Goal: Task Accomplishment & Management: Complete application form

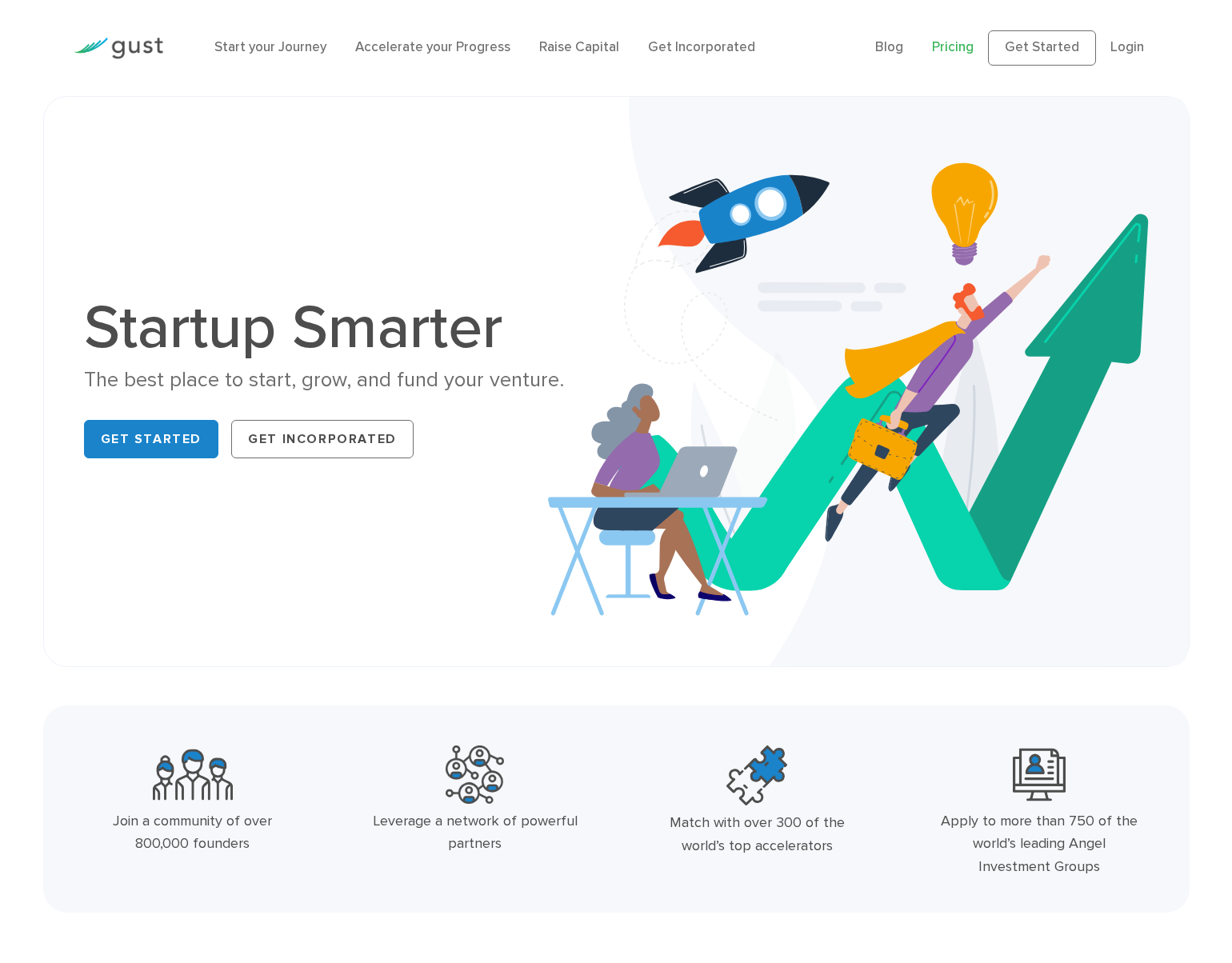
click at [961, 47] on link "Pricing" at bounding box center [953, 47] width 42 height 16
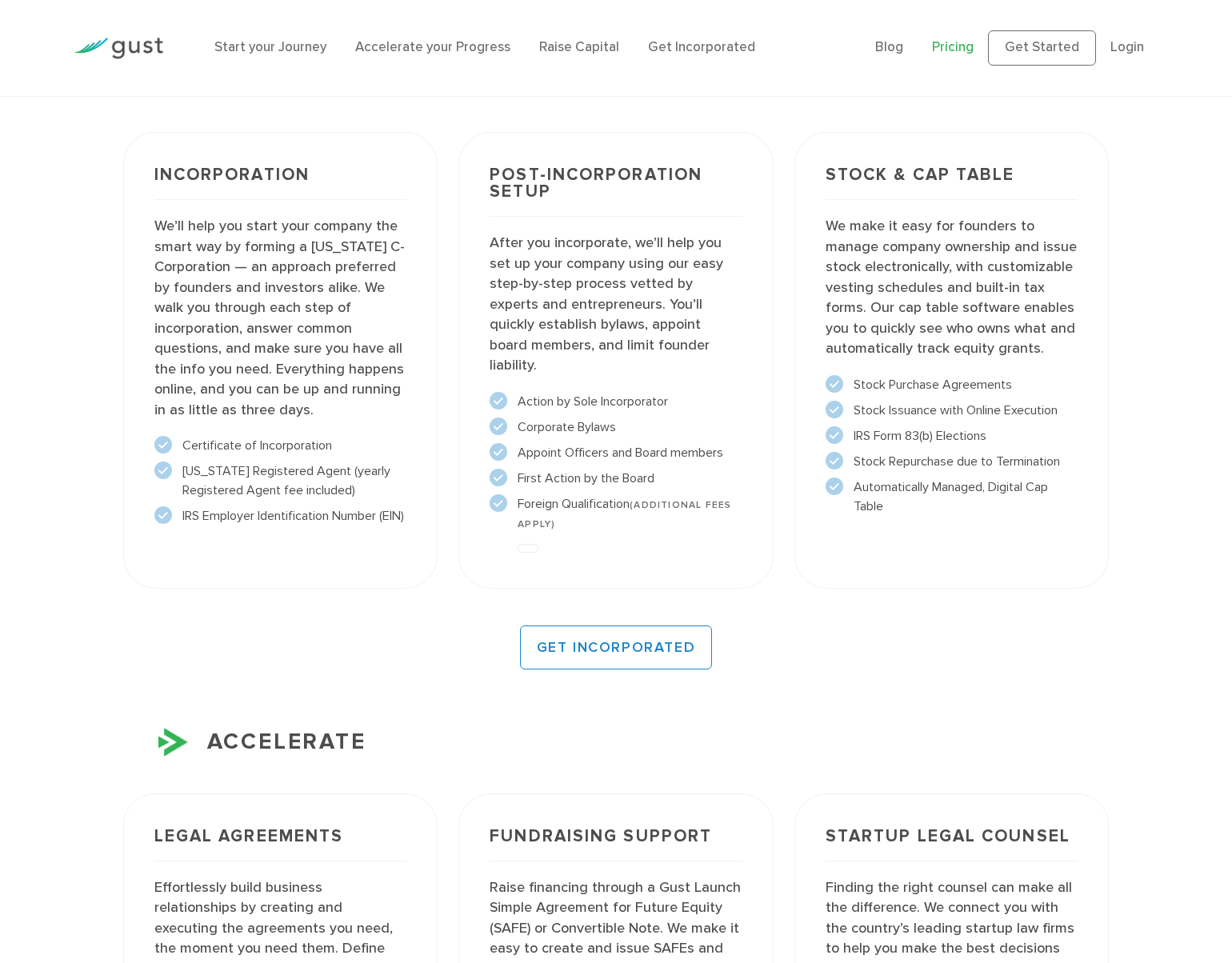
scroll to position [1200, 0]
click at [101, 296] on div "More Information Incorporate in 2 Minutes Incorporation GET INCORPORATED" at bounding box center [616, 881] width 1232 height 1937
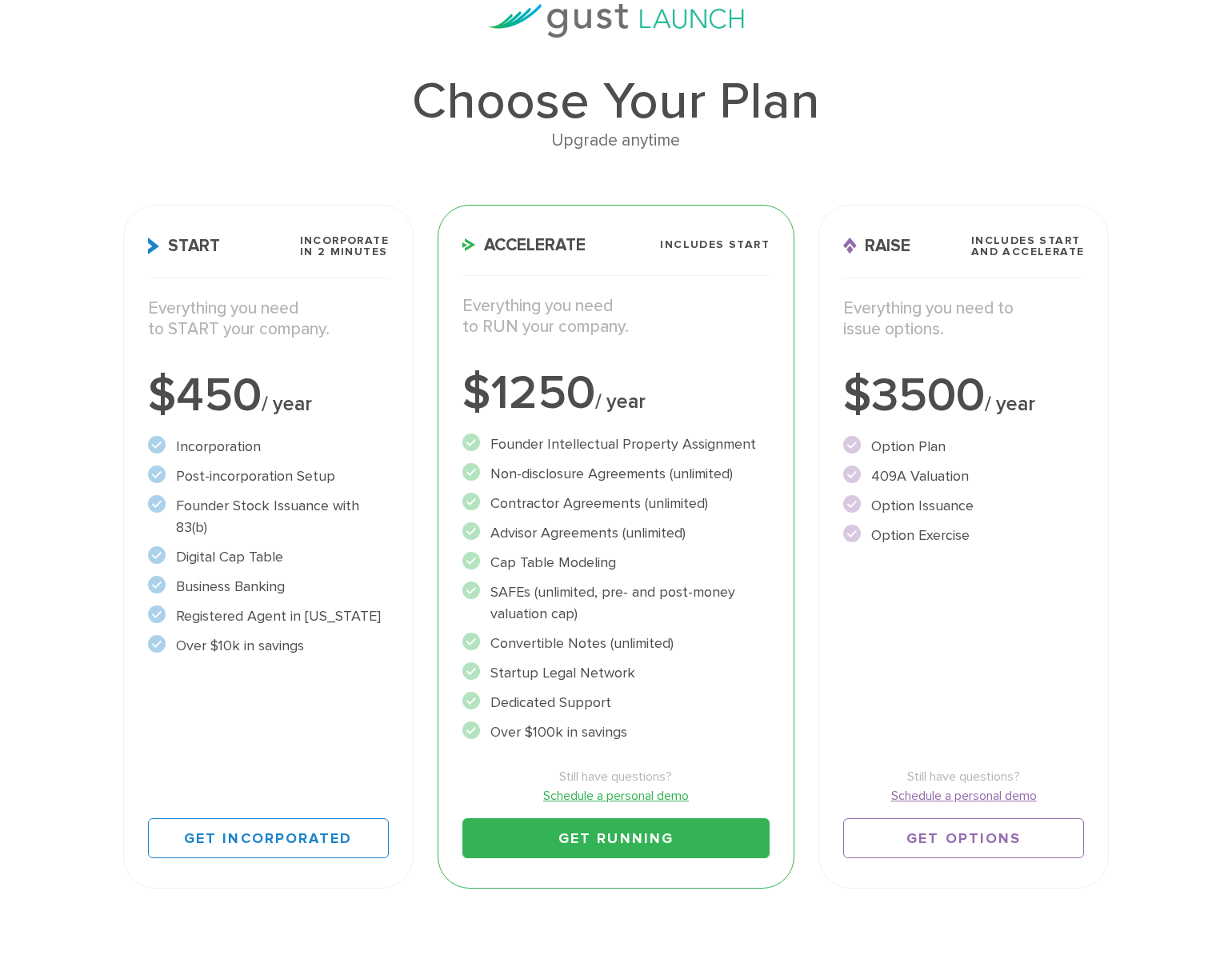
scroll to position [134, 0]
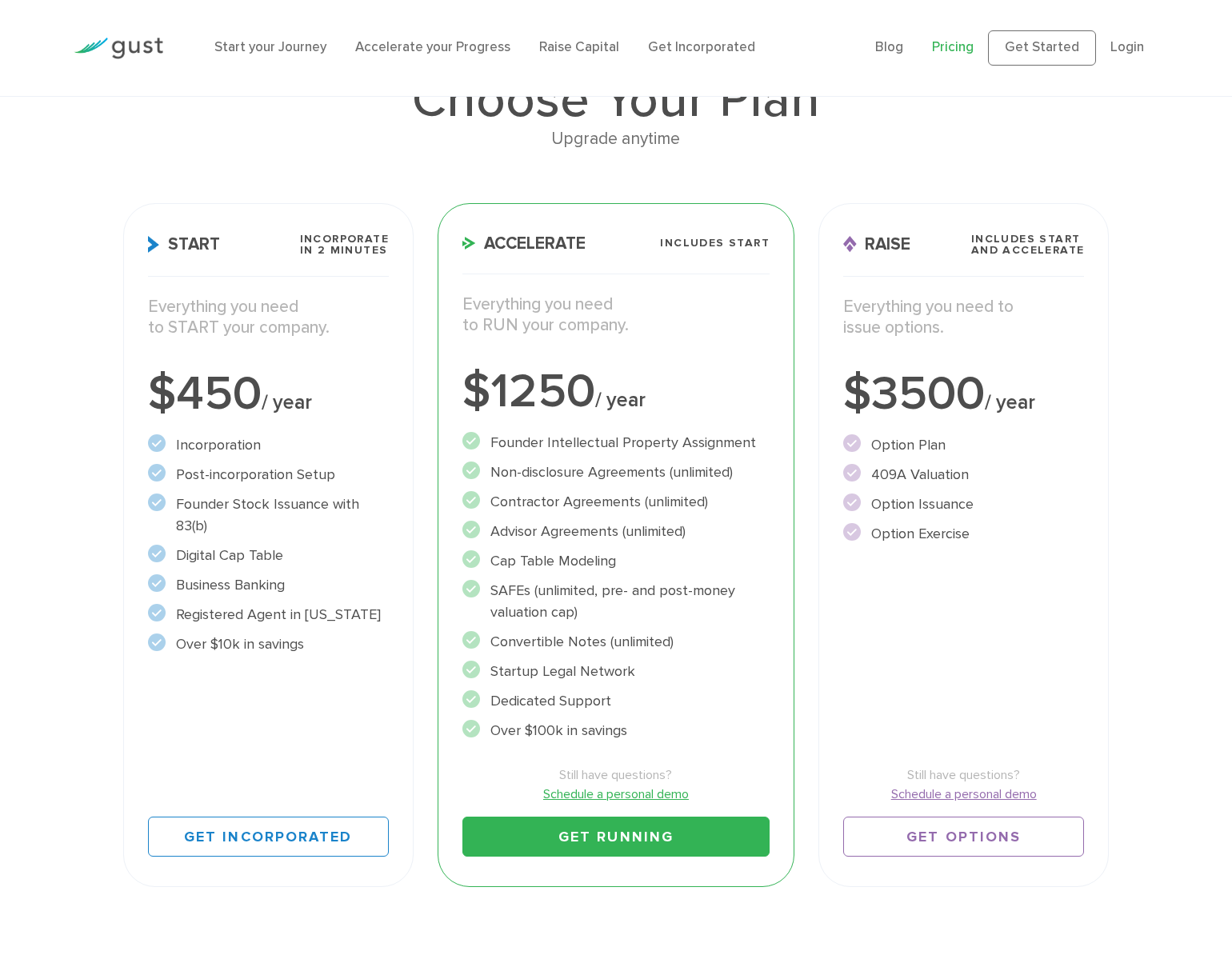
click at [290, 147] on div "Upgrade anytime" at bounding box center [617, 139] width 987 height 28
click at [289, 147] on div "Upgrade anytime" at bounding box center [617, 139] width 987 height 28
click at [985, 790] on link "Schedule a personal demo" at bounding box center [963, 794] width 241 height 19
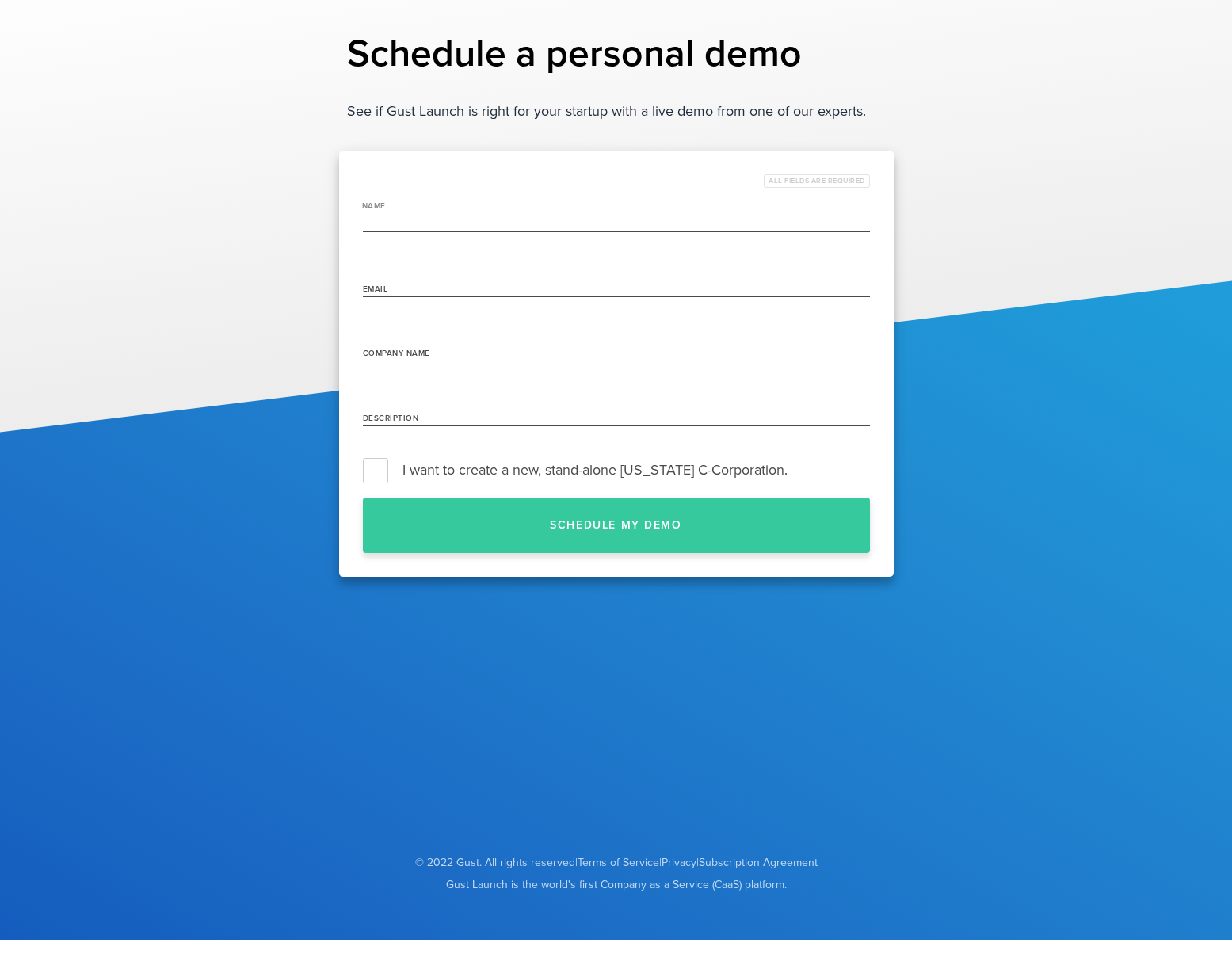
click at [479, 219] on input "name" at bounding box center [616, 220] width 507 height 26
type input "Michael Shanley"
drag, startPoint x: 599, startPoint y: 284, endPoint x: 333, endPoint y: 280, distance: 266.0
click at [333, 280] on div "Schedule a personal demo See if Gust Launch is right for your startup with a li…" at bounding box center [616, 404] width 1232 height 809
type input "mike@shanleycreative.com"
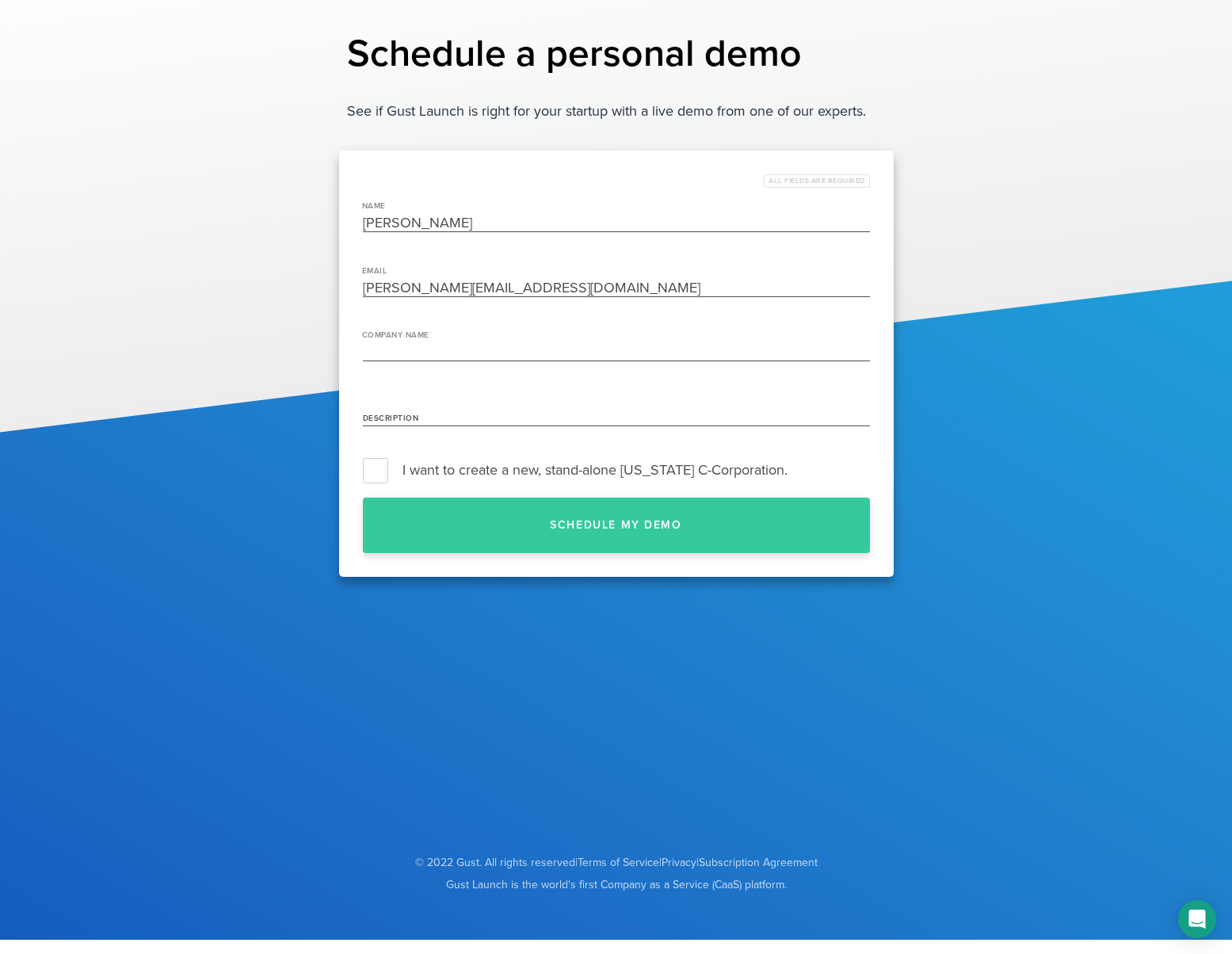
click at [449, 347] on input "Company Name" at bounding box center [616, 349] width 507 height 26
type input "Pathfinder Royalties"
click at [451, 414] on input "Description" at bounding box center [616, 413] width 507 height 26
type input "Technology partner to music rights owners and users, providing global royalty s…"
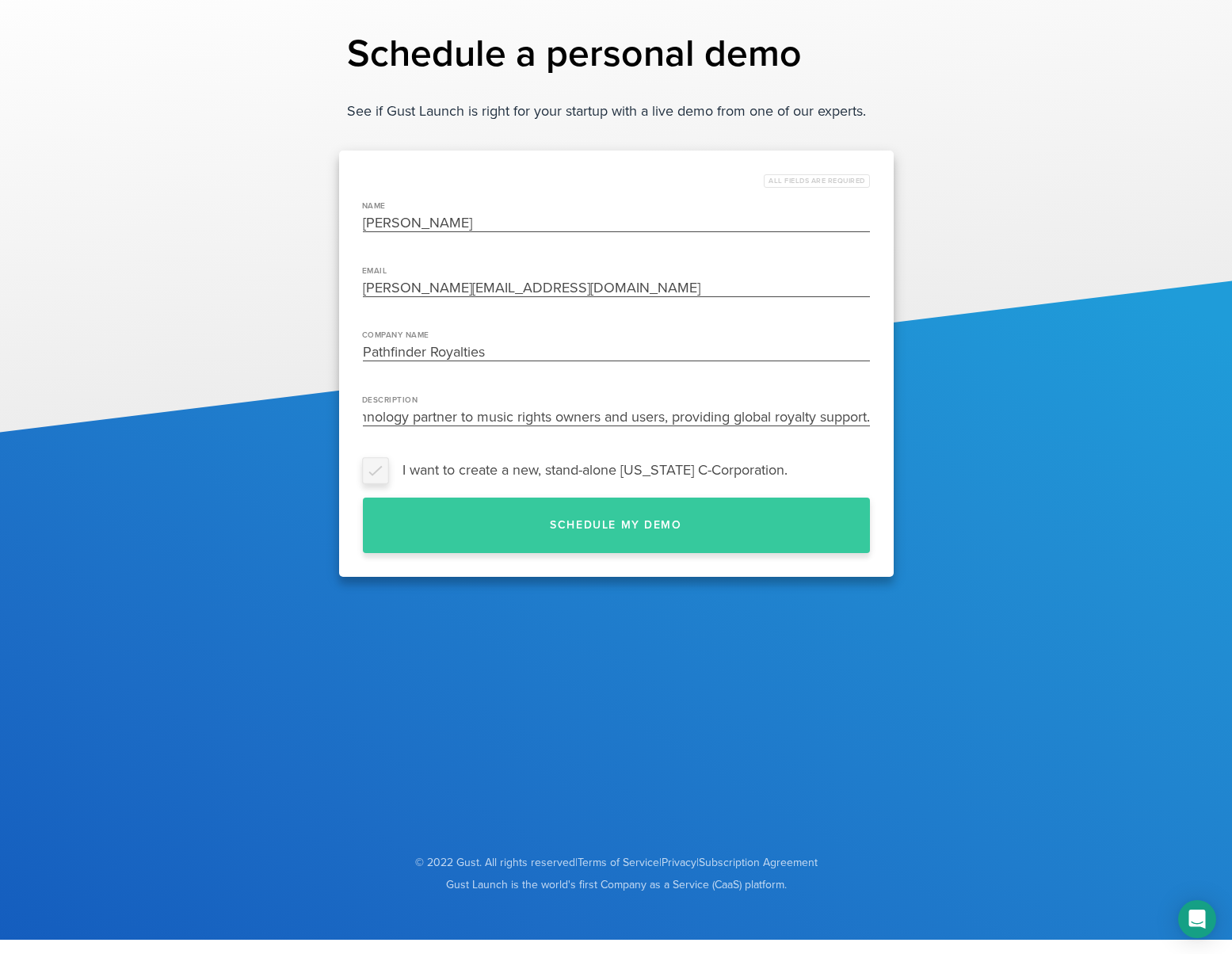
click at [373, 480] on label "I want to create a new, stand-alone Delaware C-Corporation." at bounding box center [616, 470] width 507 height 24
click at [870, 470] on input "I want to create a new, stand-alone Delaware C-Corporation." at bounding box center [870, 470] width 0 height 0
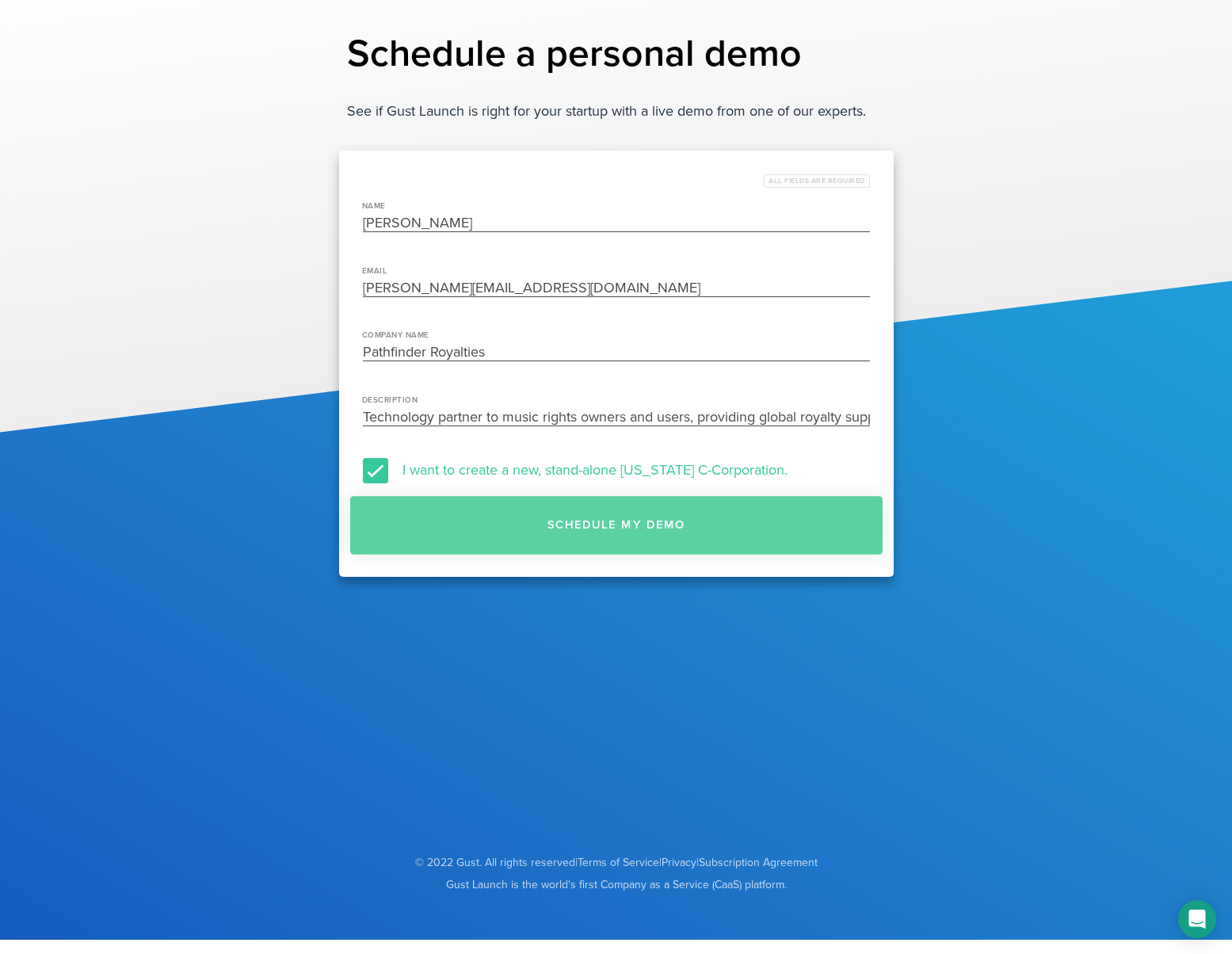
click at [591, 520] on button "Schedule my demo" at bounding box center [617, 525] width 532 height 59
